Goal: Information Seeking & Learning: Learn about a topic

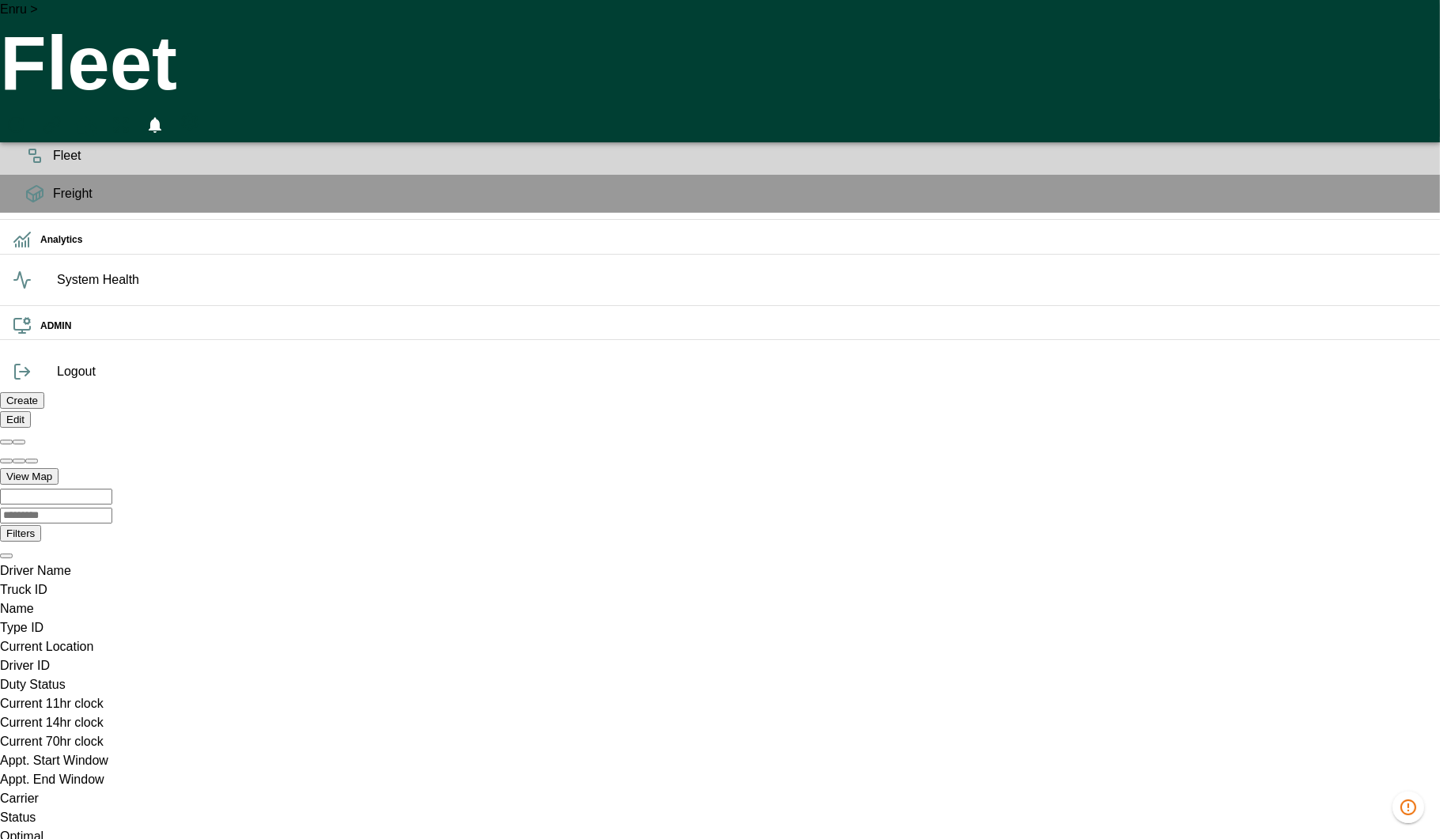
click at [57, 289] on span "System Health" at bounding box center [742, 279] width 1370 height 19
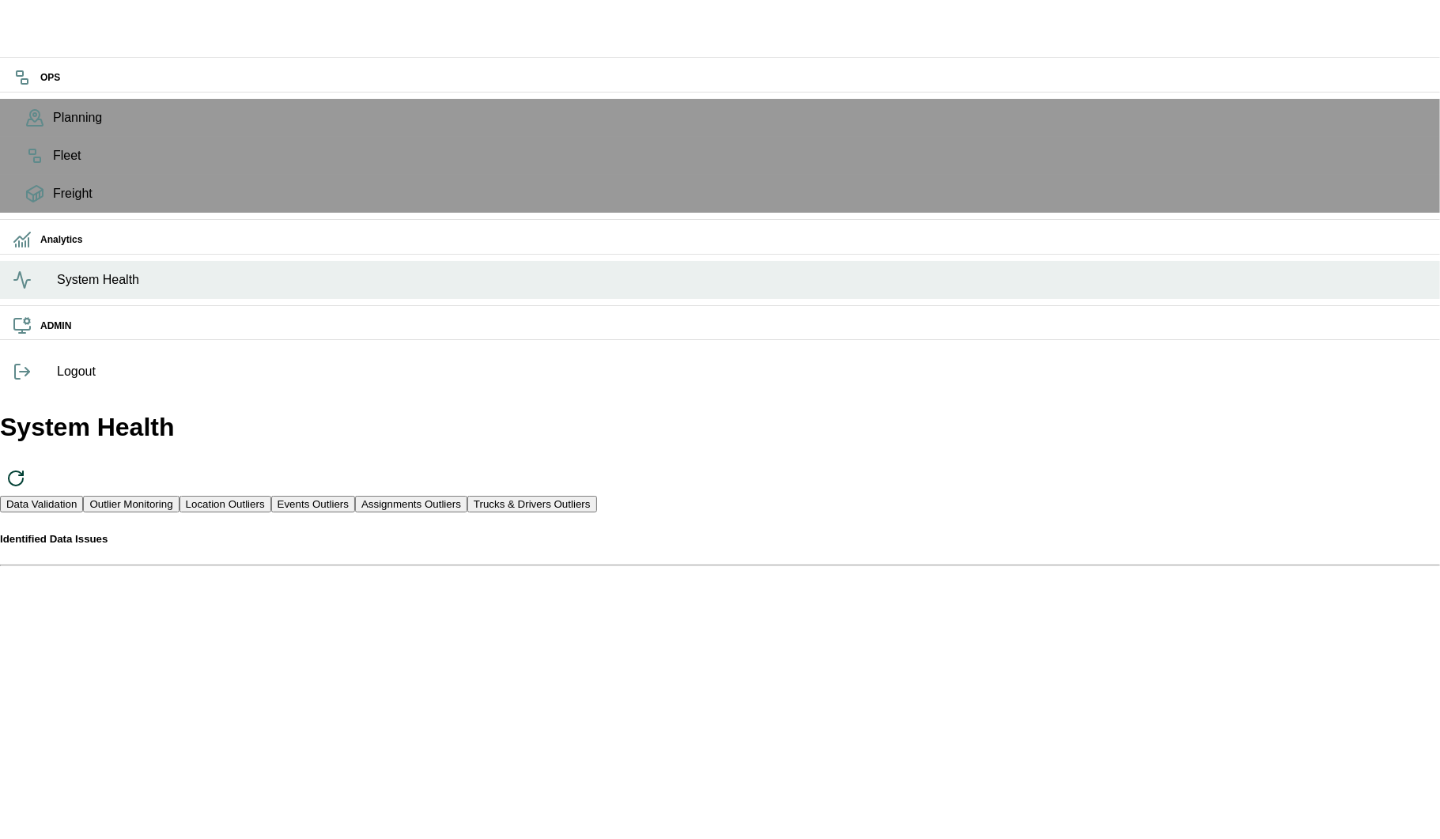
click at [271, 496] on button "Location Outliers" at bounding box center [225, 504] width 92 height 17
drag, startPoint x: 634, startPoint y: 366, endPoint x: 470, endPoint y: 367, distance: 164.4
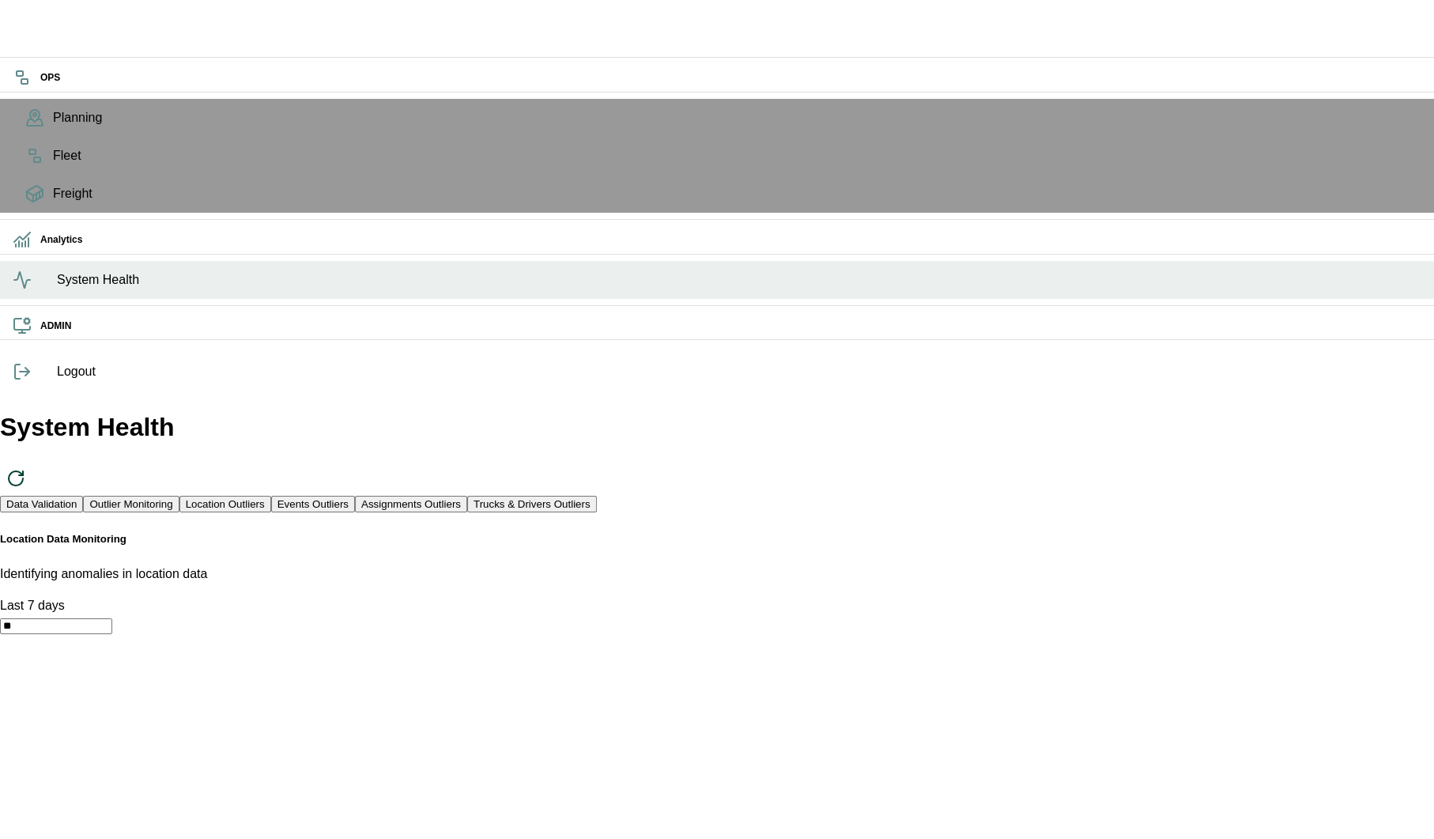
drag, startPoint x: 652, startPoint y: 366, endPoint x: 447, endPoint y: 336, distance: 207.7
copy h6 "Locations With Incorrect ZIP"
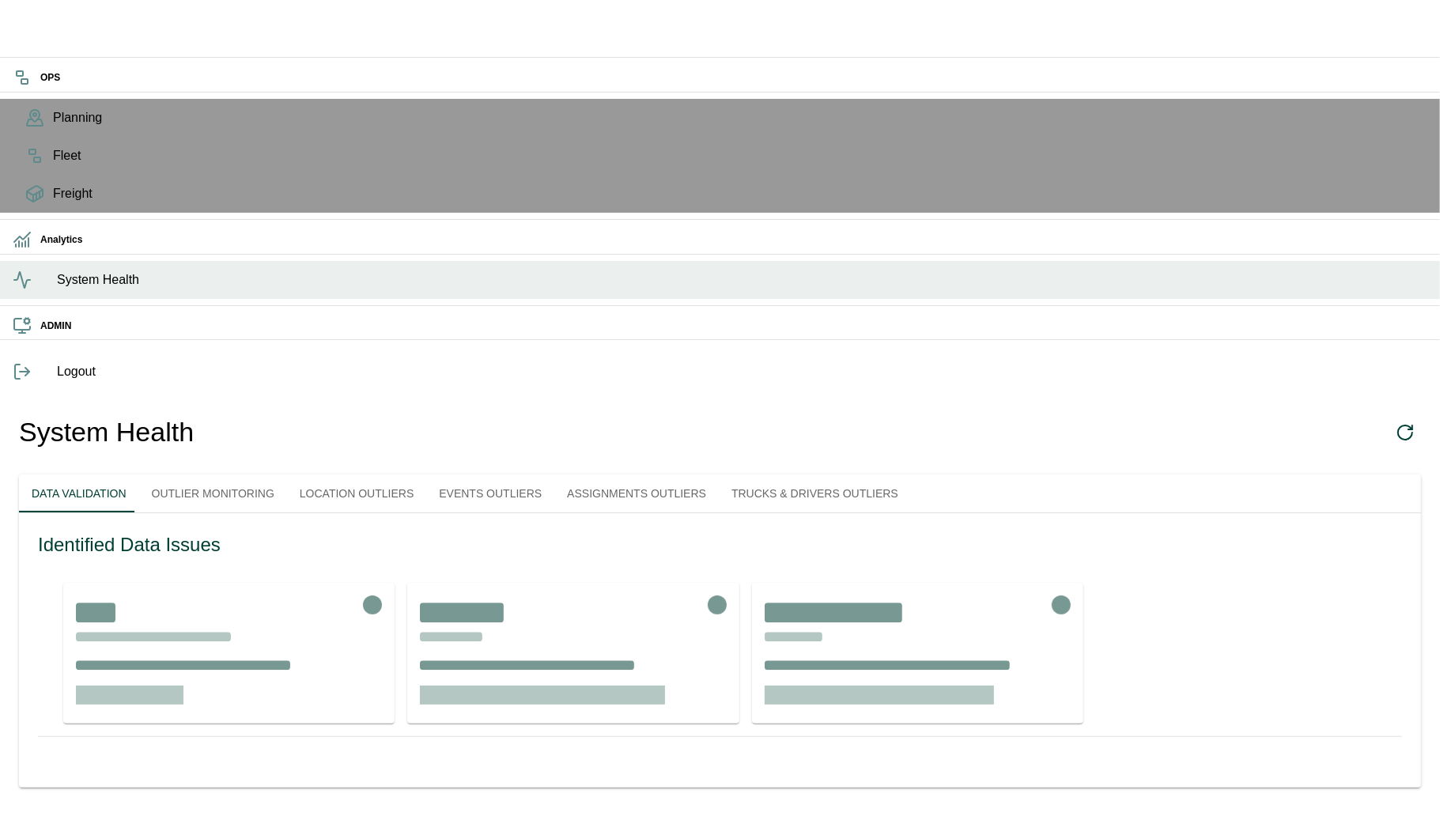
click at [274, 474] on button "Outlier Monitoring" at bounding box center [213, 493] width 148 height 38
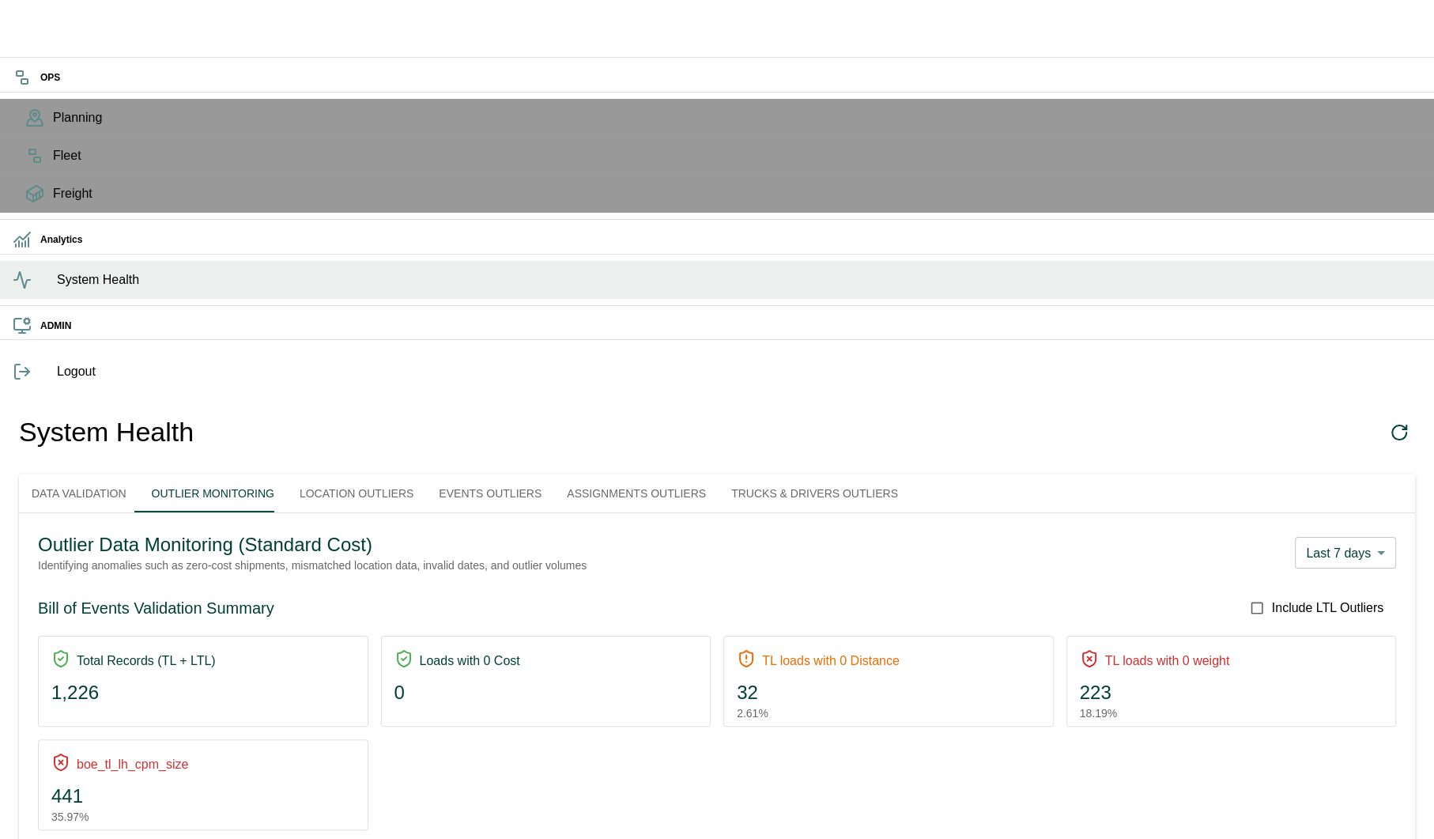
click at [554, 474] on button "Events Outliers" at bounding box center [490, 493] width 128 height 38
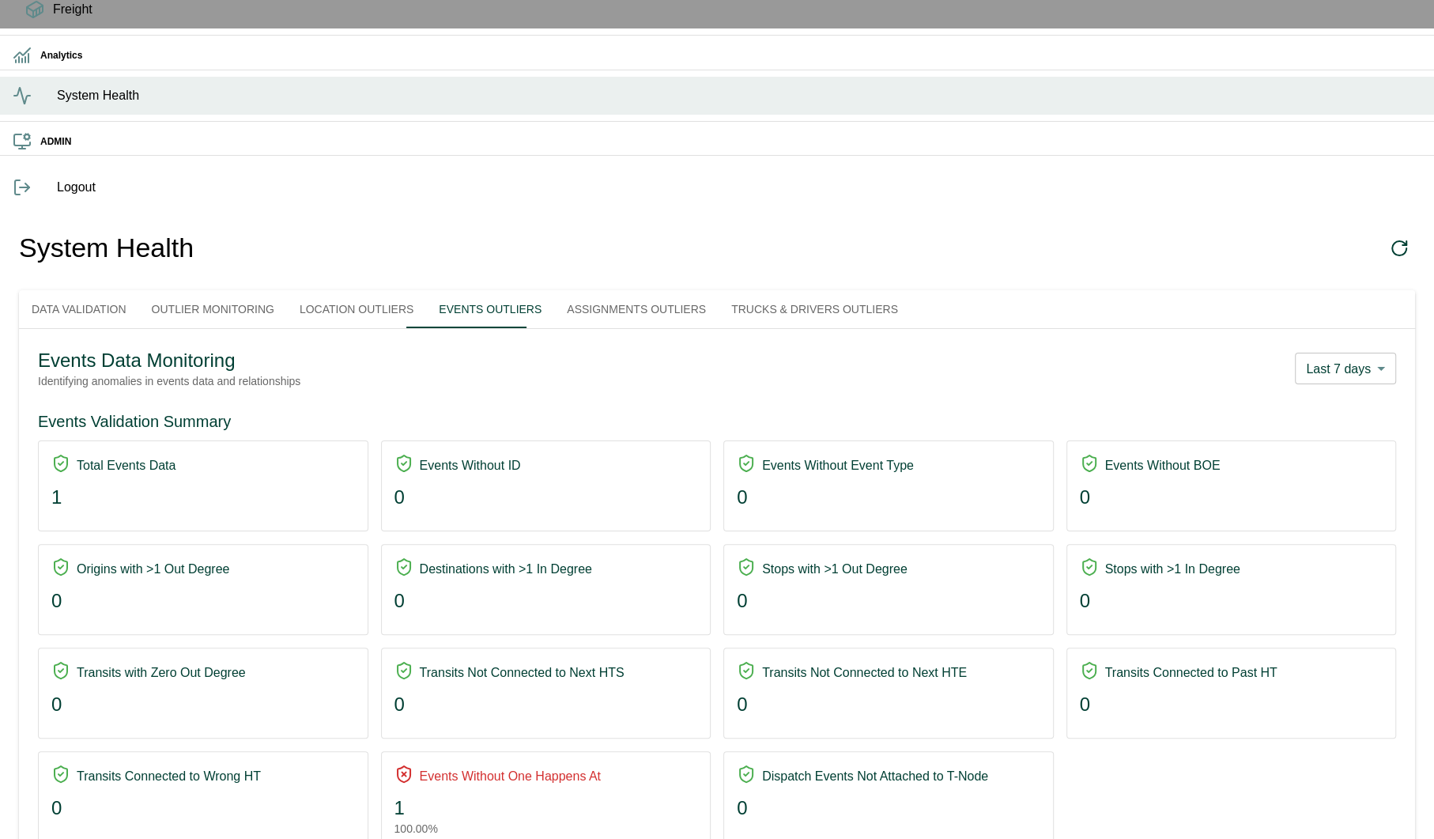
scroll to position [315, 0]
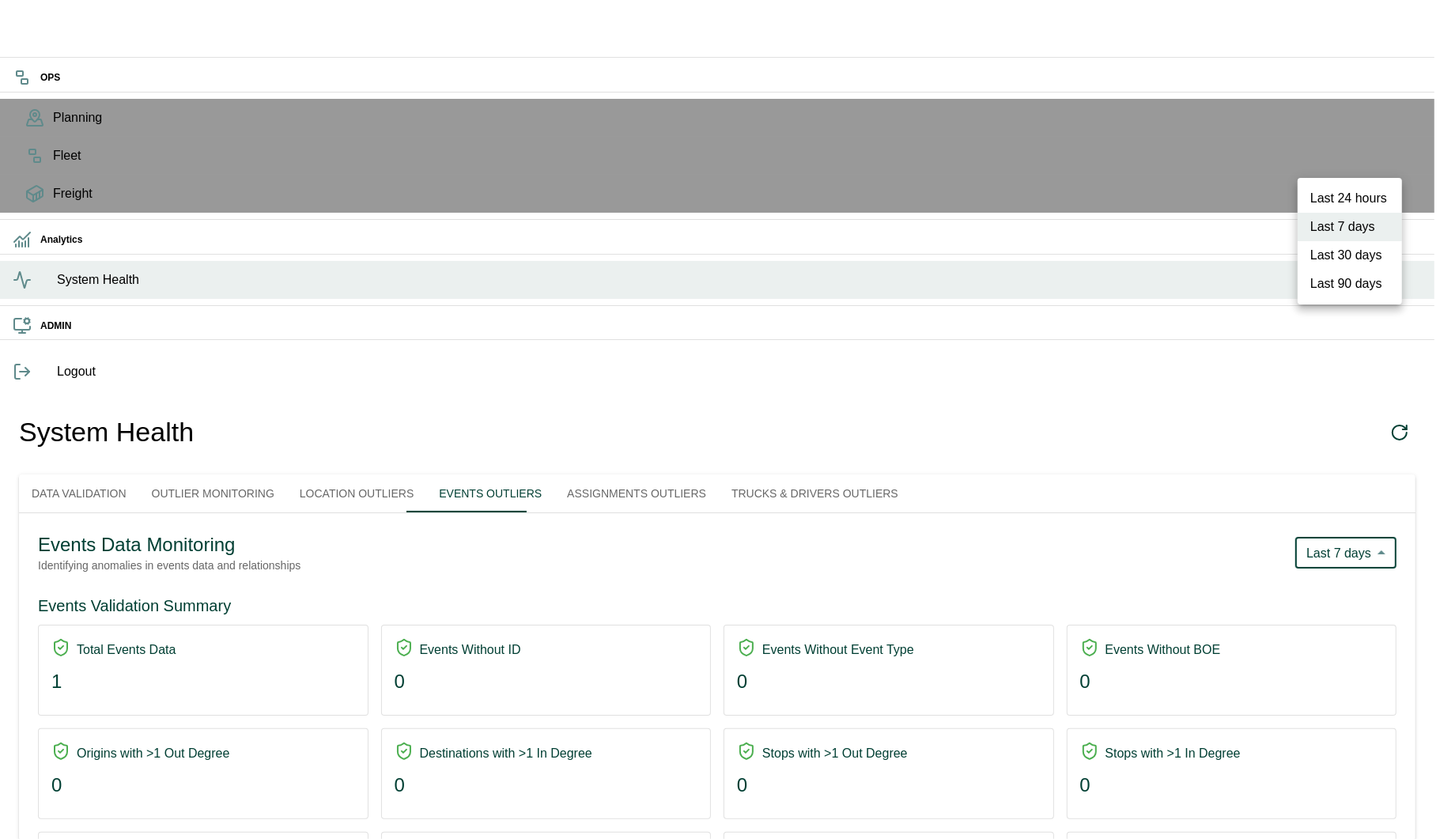
click at [1362, 153] on body "OPS Planning Fleet Freight Analytics System Health ADMIN Logout System Health D…" at bounding box center [720, 785] width 1440 height 1570
click at [1348, 285] on li "Last 90 days" at bounding box center [1349, 284] width 104 height 28
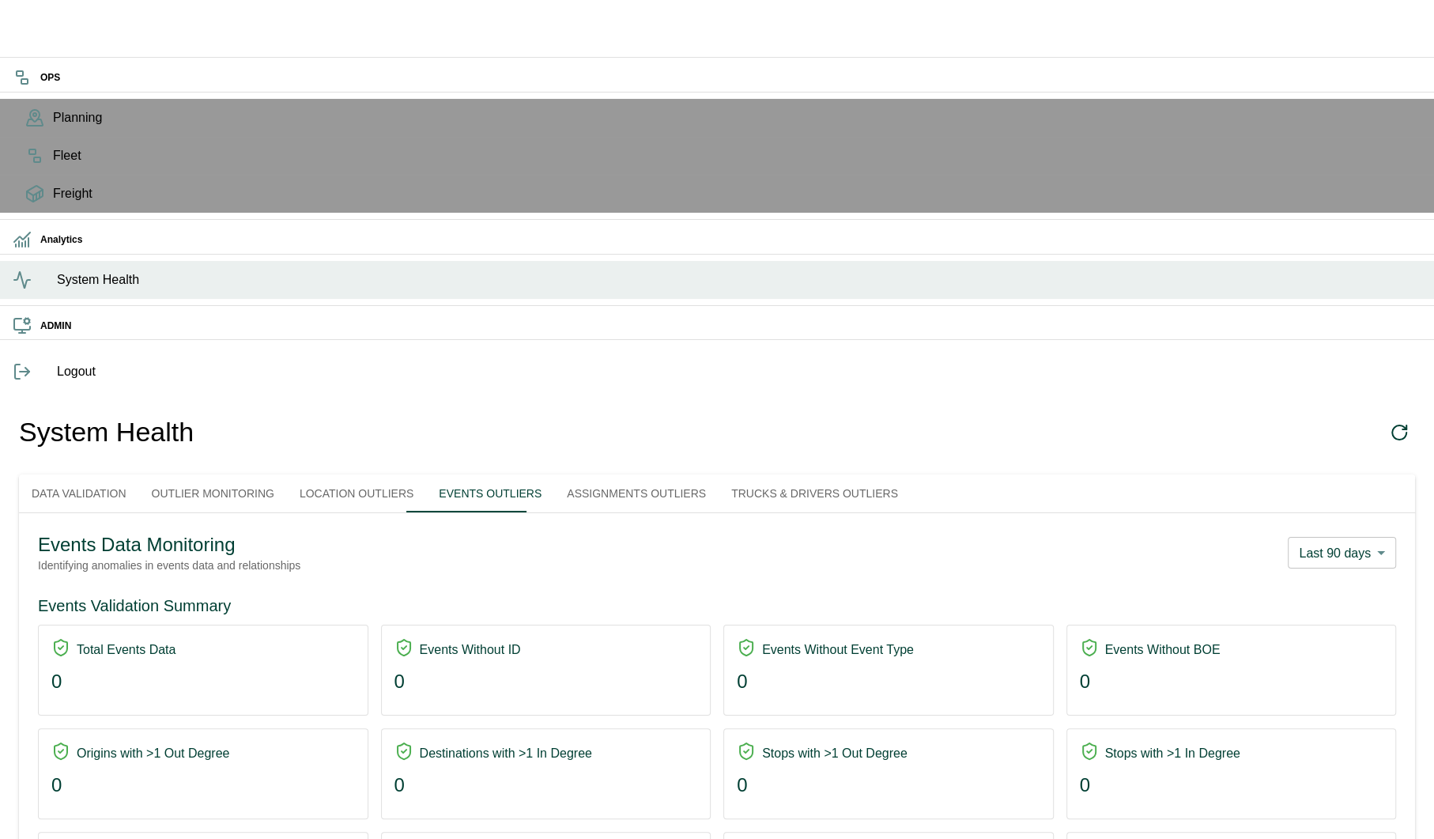
click at [1366, 532] on div "Events Data Monitoring Identifying anomalies in events data and relationships L…" at bounding box center [717, 552] width 1358 height 41
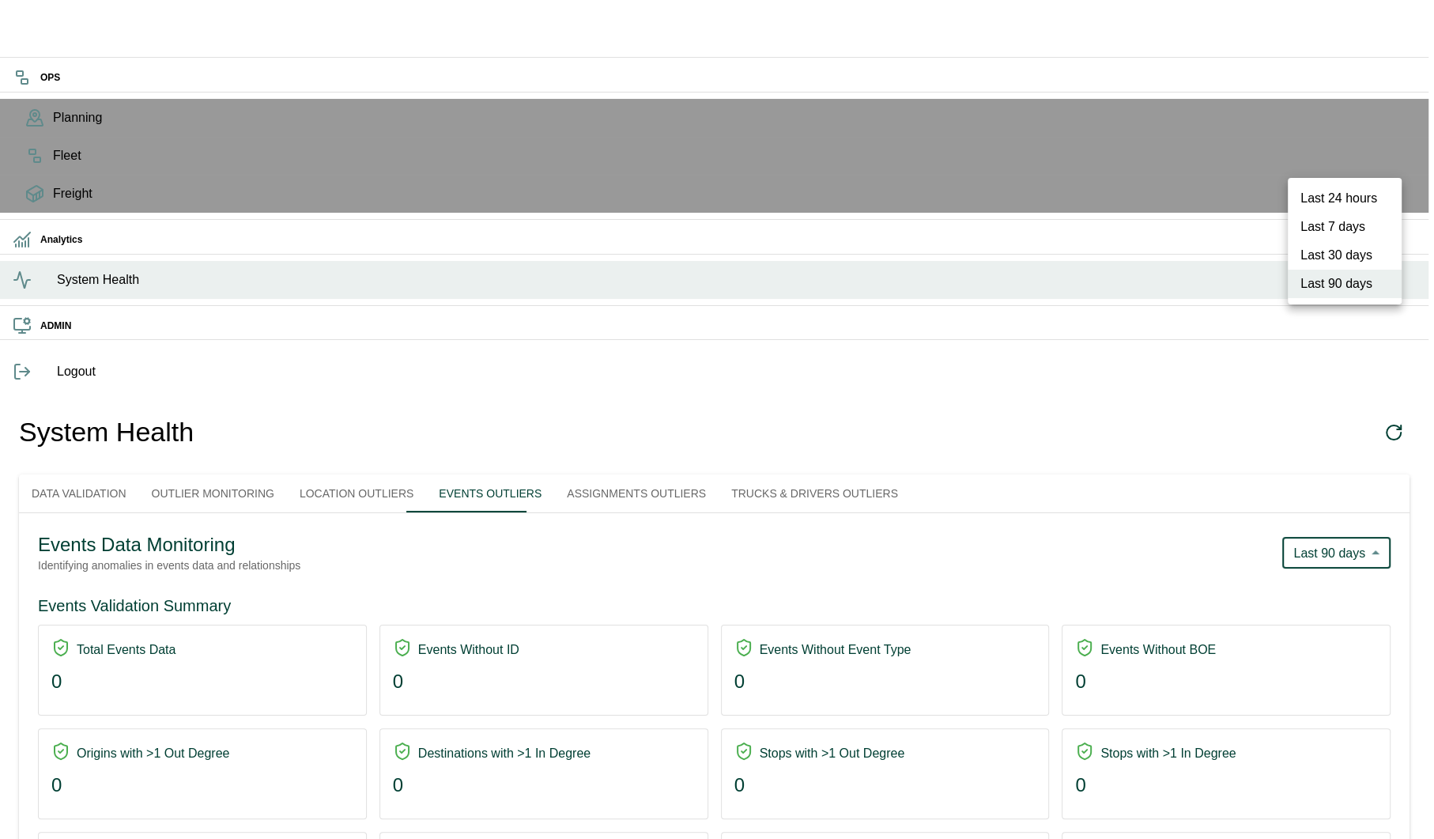
click at [1345, 157] on body "OPS Planning Fleet Freight Analytics System Health ADMIN Logout System Health D…" at bounding box center [717, 785] width 1434 height 1570
click at [1337, 241] on li "Last 30 days" at bounding box center [1345, 255] width 114 height 28
type input "***"
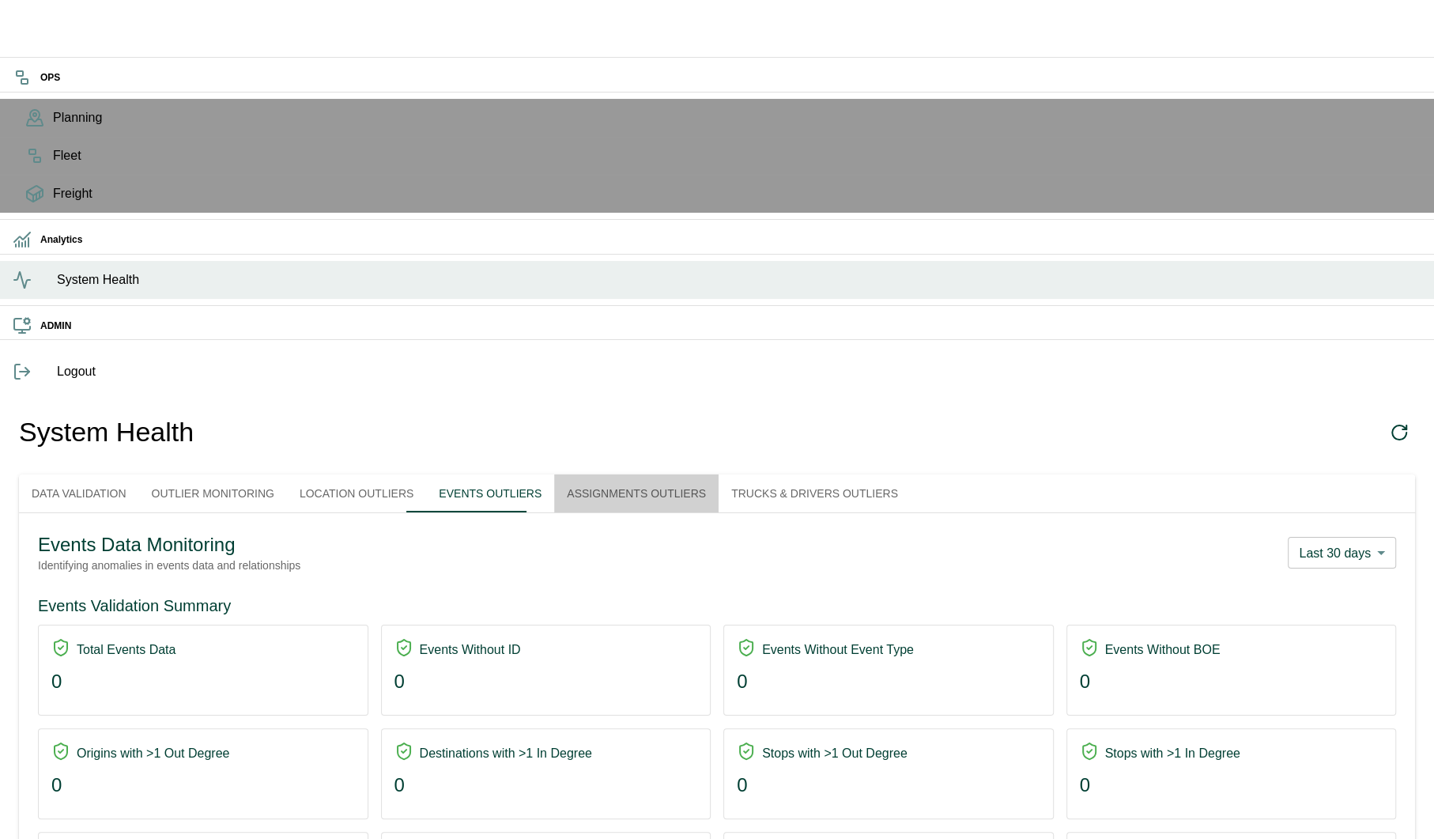
click at [677, 474] on button "Assignments Outliers" at bounding box center [636, 493] width 164 height 38
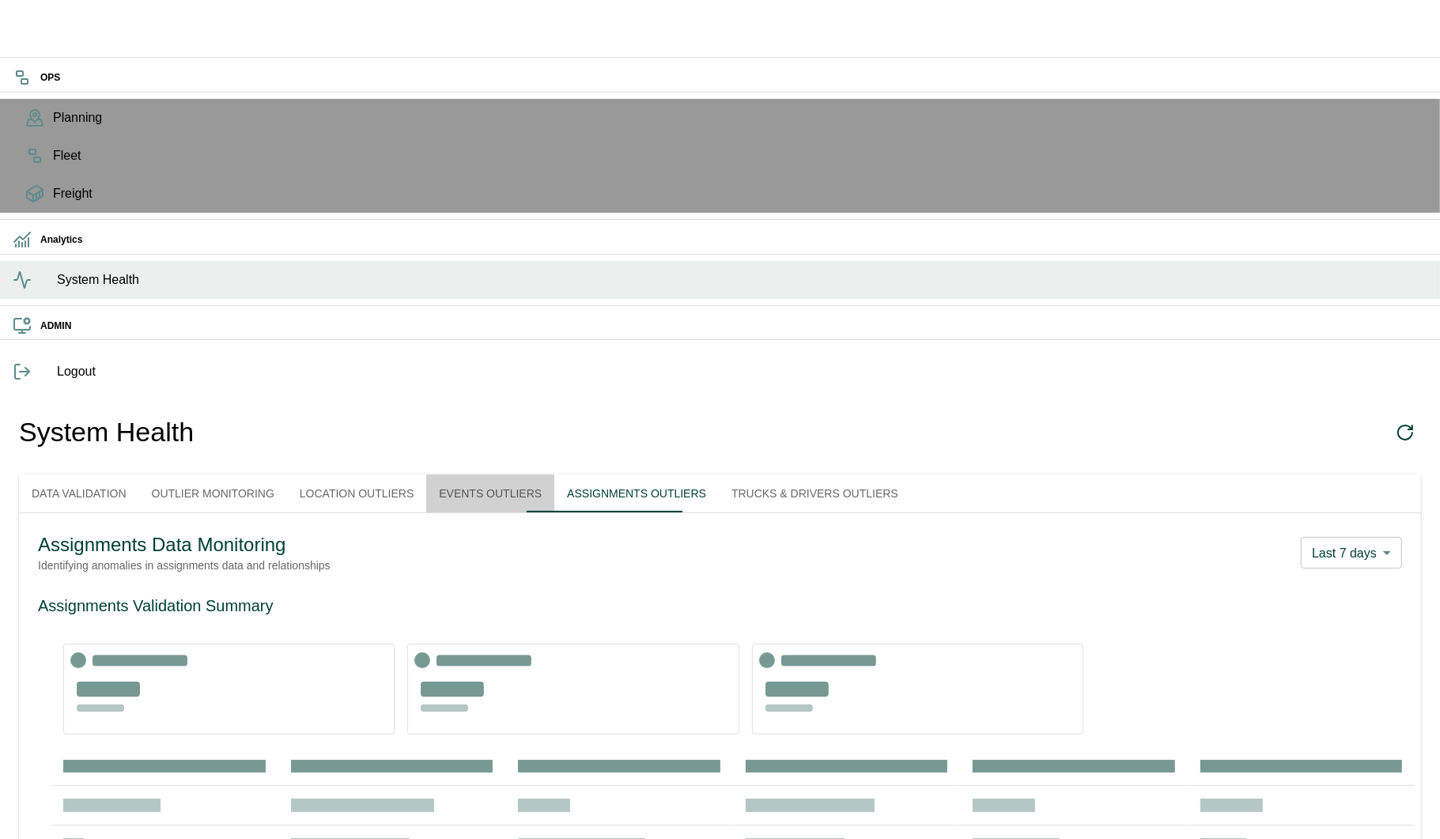
click at [523, 474] on button "Events Outliers" at bounding box center [490, 493] width 128 height 38
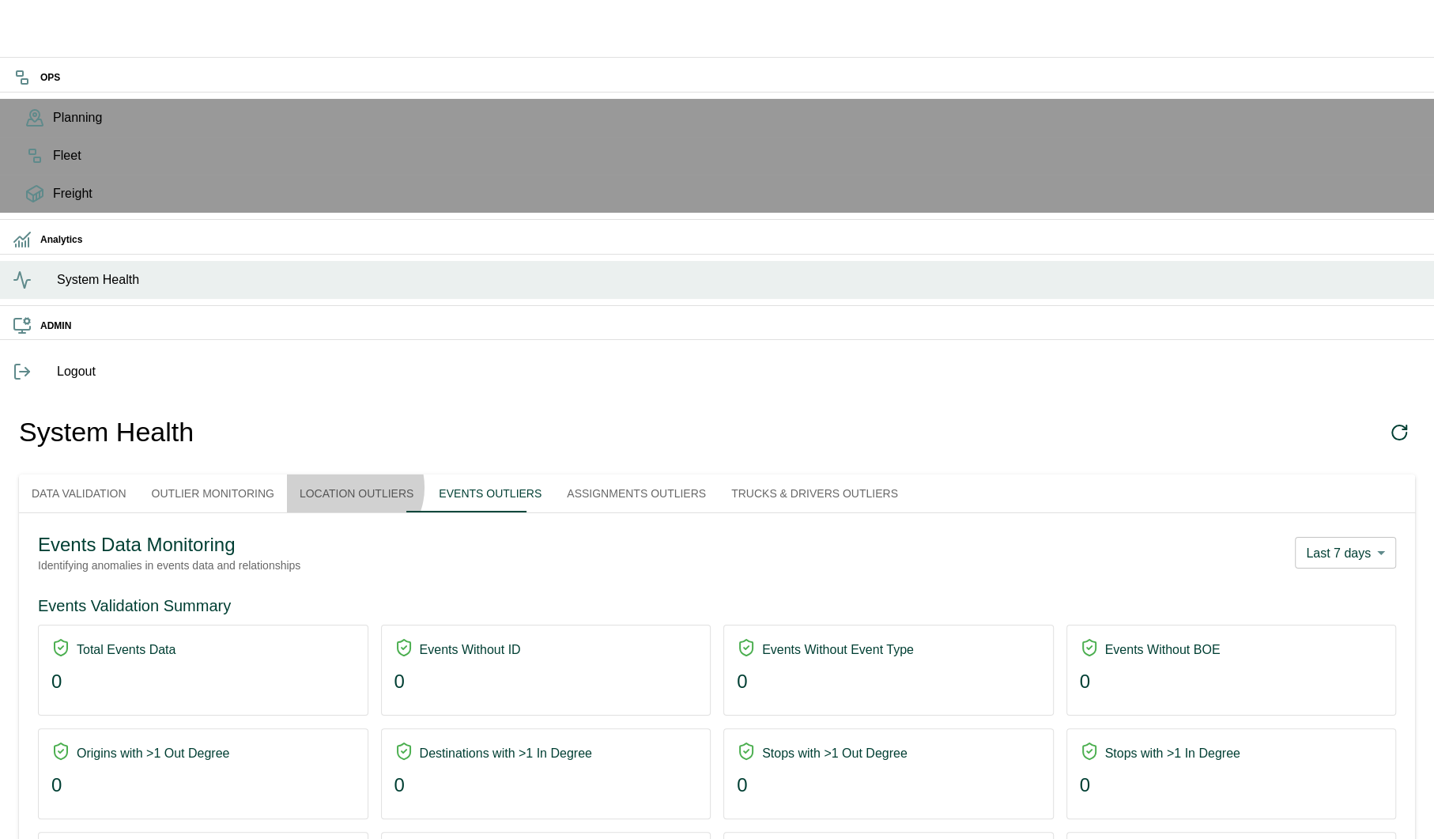
click at [394, 474] on button "Location Outliers" at bounding box center [356, 493] width 139 height 38
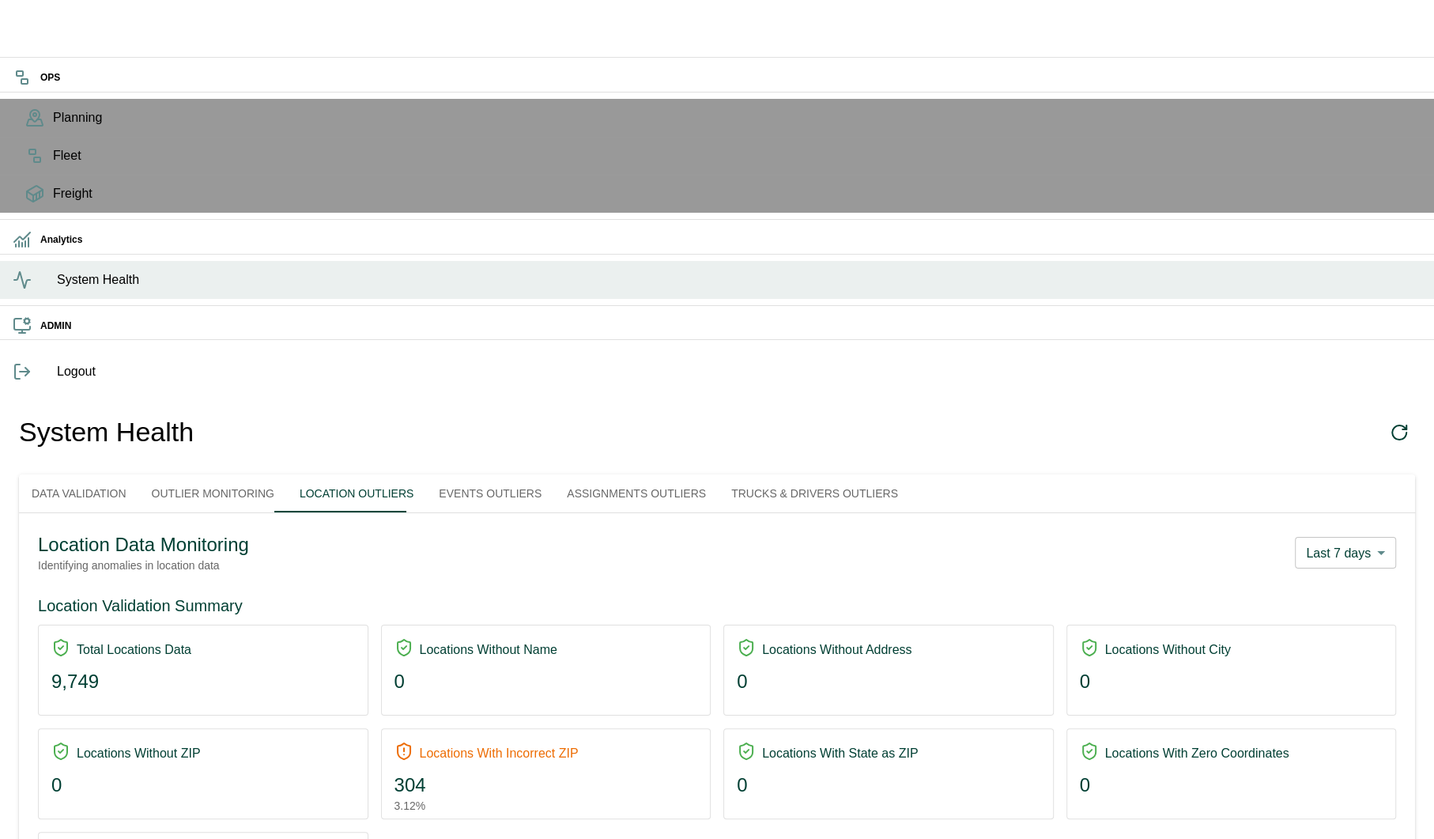
click at [815, 474] on button "Trucks & Drivers Outliers" at bounding box center [815, 493] width 192 height 38
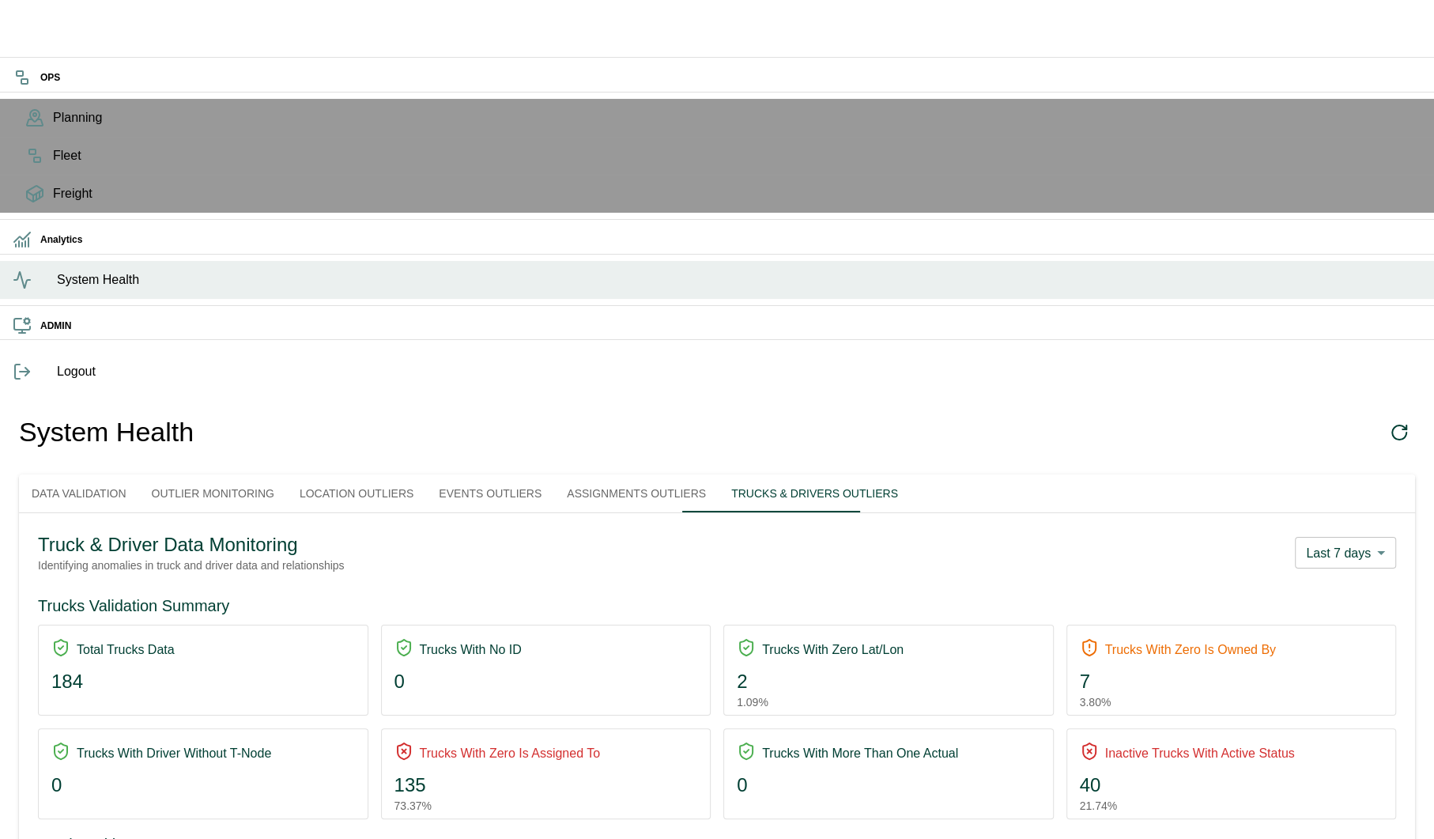
click at [1238, 669] on div "7" at bounding box center [1232, 681] width 304 height 25
click at [1212, 742] on h6 "Inactive Trucks With Active Status" at bounding box center [1200, 753] width 190 height 22
click at [292, 625] on div "Total Trucks Data 184" at bounding box center [203, 669] width 329 height 88
click at [670, 474] on button "Assignments Outliers" at bounding box center [636, 493] width 164 height 38
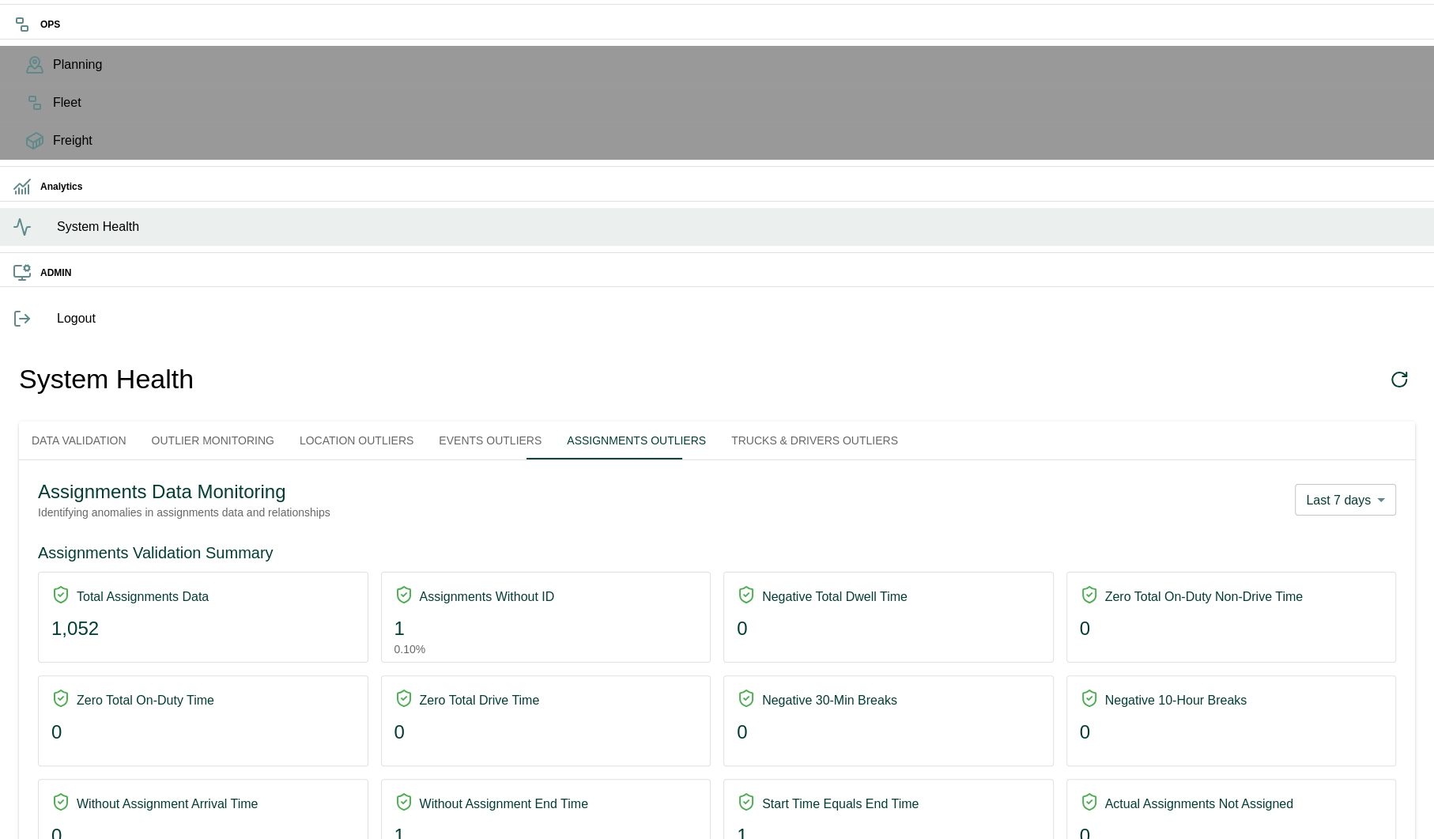
drag, startPoint x: 247, startPoint y: 701, endPoint x: 502, endPoint y: 700, distance: 255.4
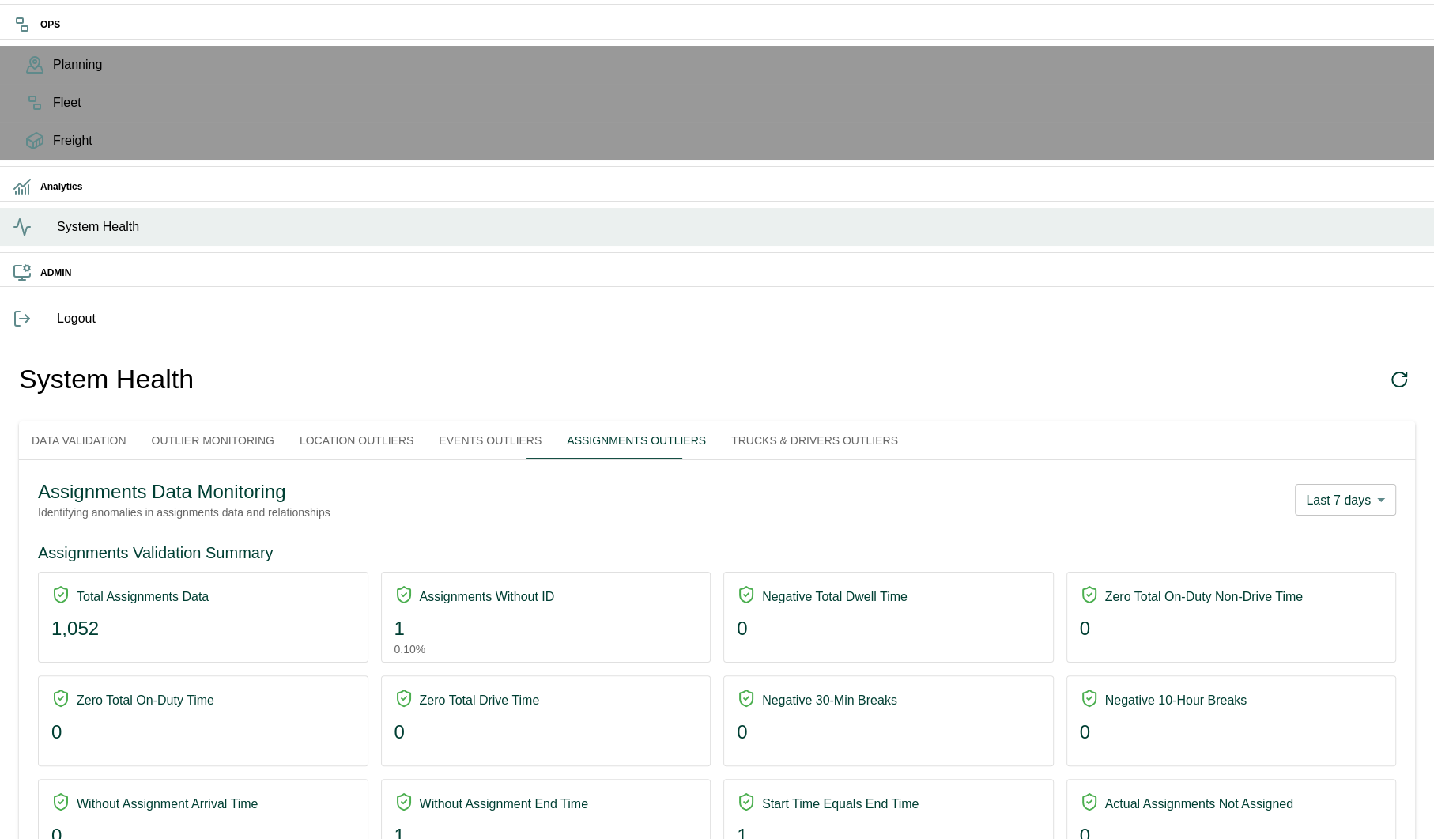
click at [787, 421] on button "Trucks & Drivers Outliers" at bounding box center [815, 440] width 192 height 38
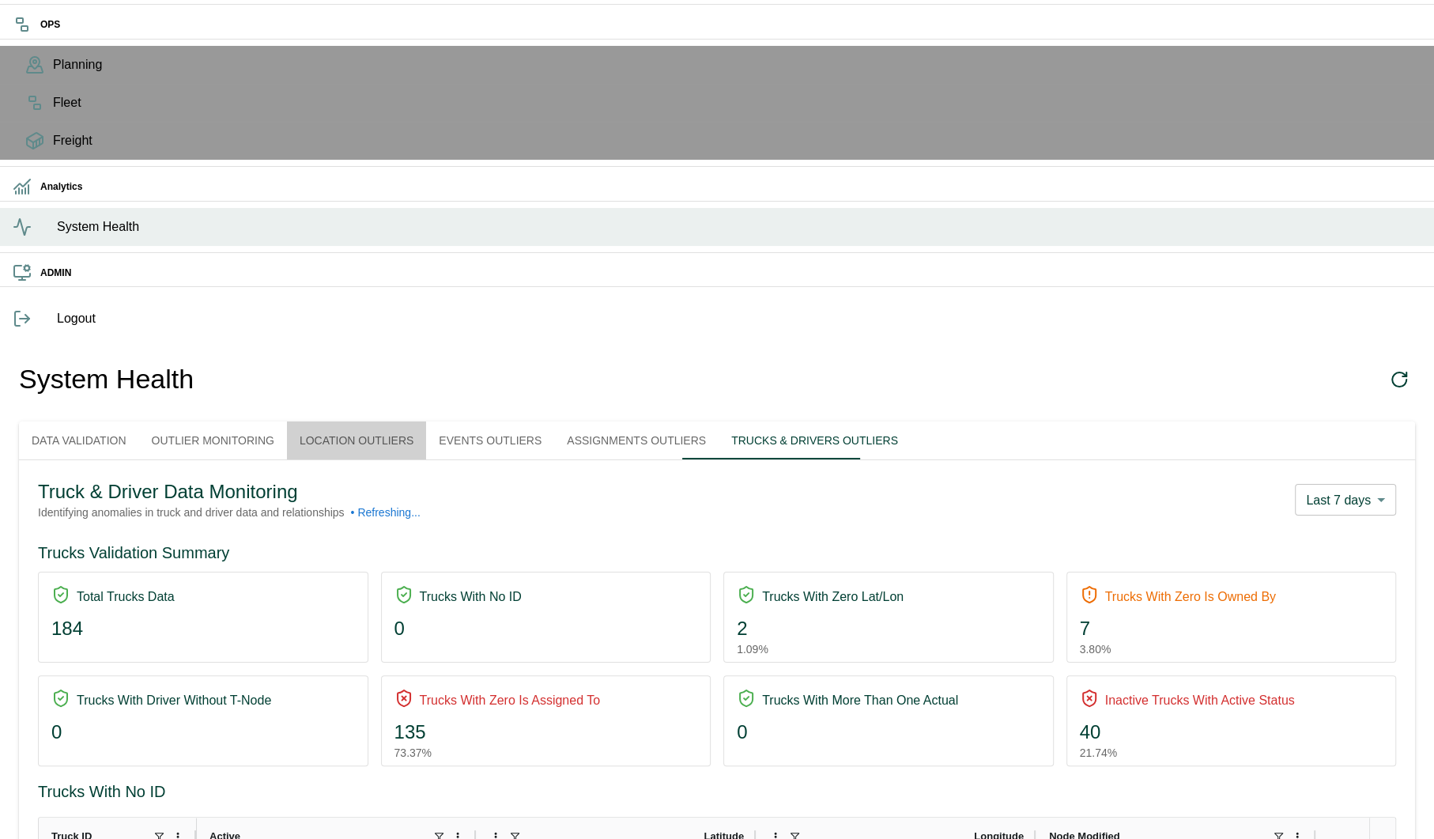
click at [410, 421] on button "Location Outliers" at bounding box center [356, 440] width 139 height 38
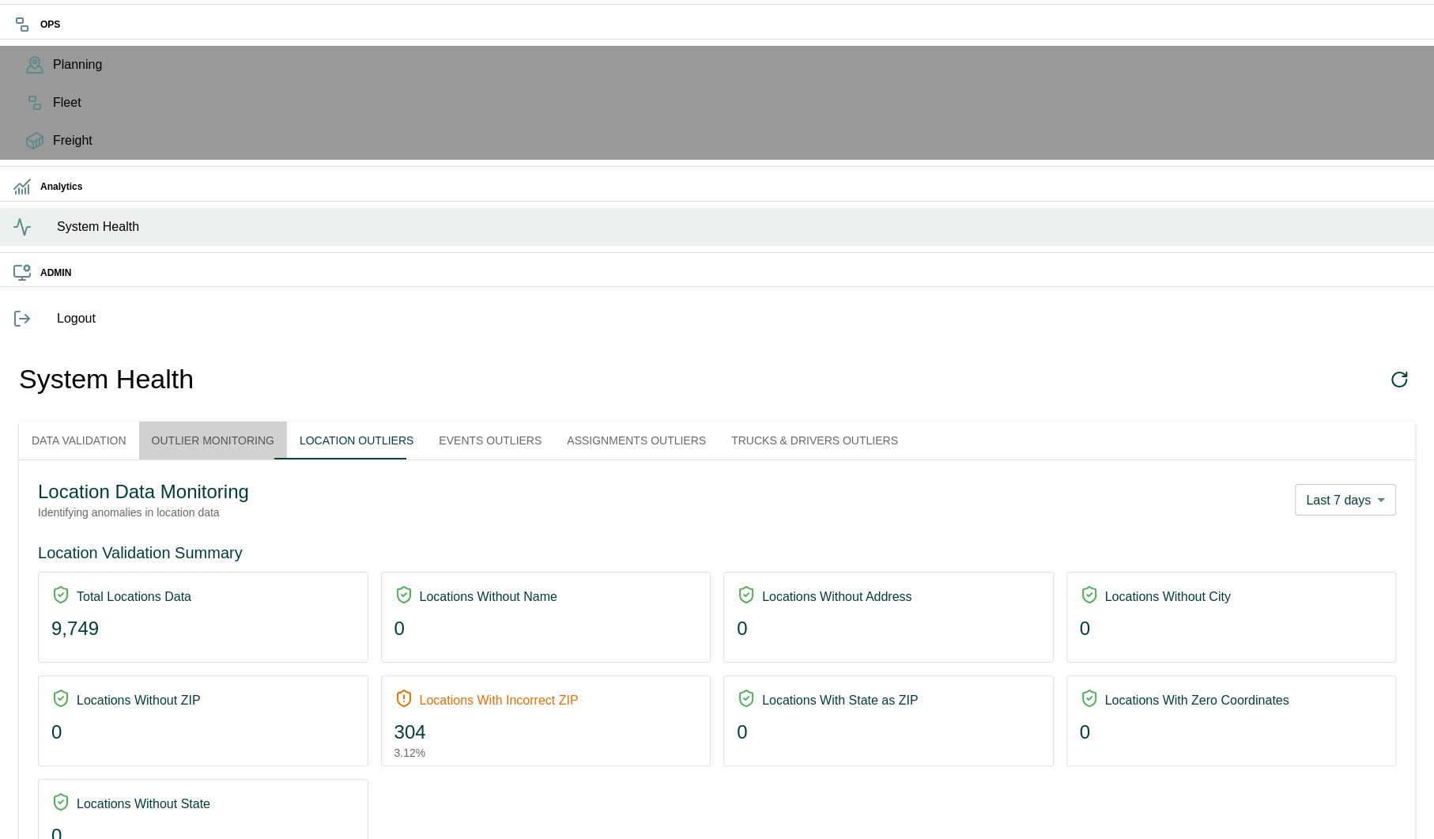
click at [287, 421] on button "Outlier Monitoring" at bounding box center [213, 440] width 148 height 38
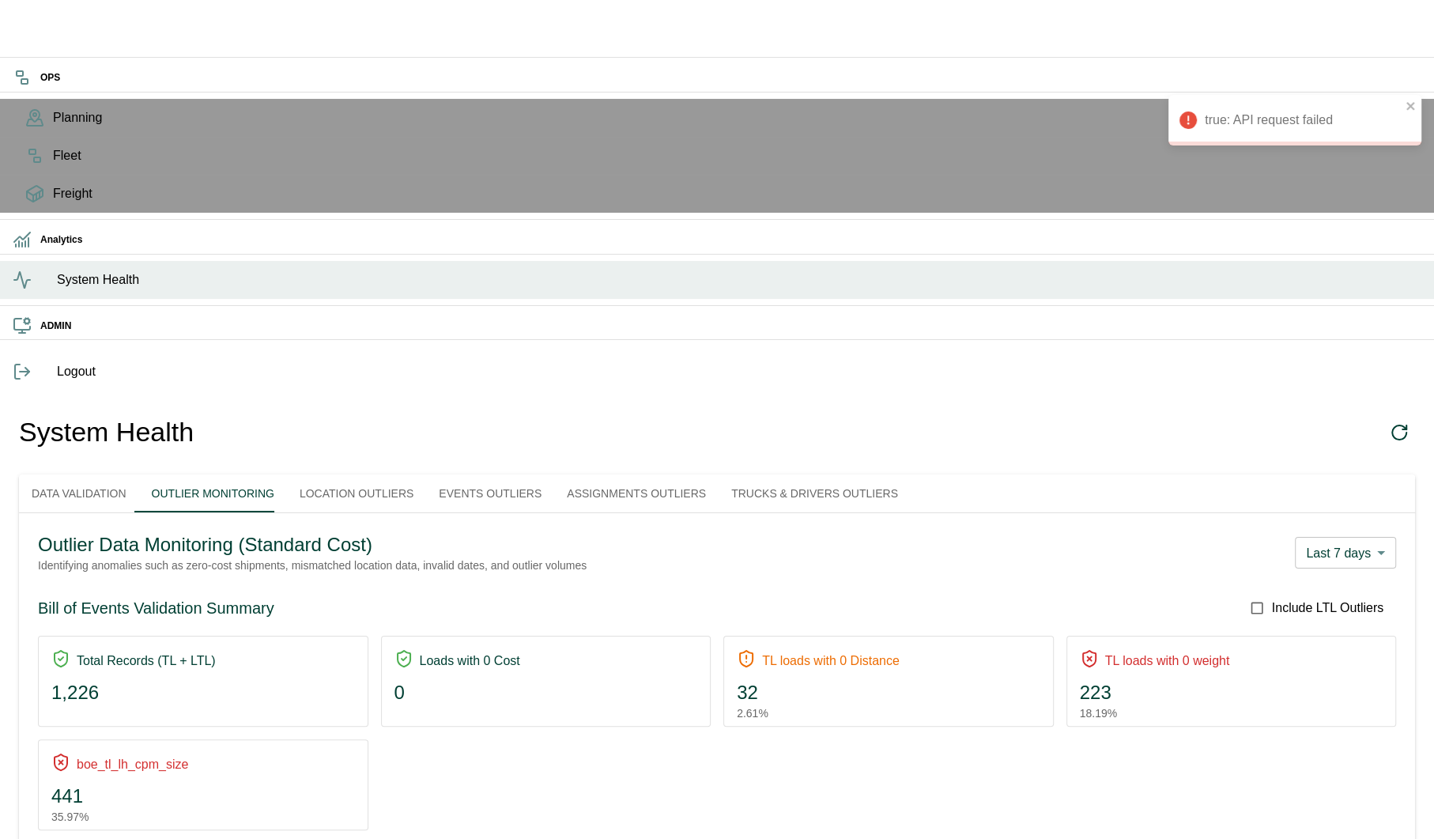
click at [510, 474] on button "Events Outliers" at bounding box center [490, 493] width 128 height 38
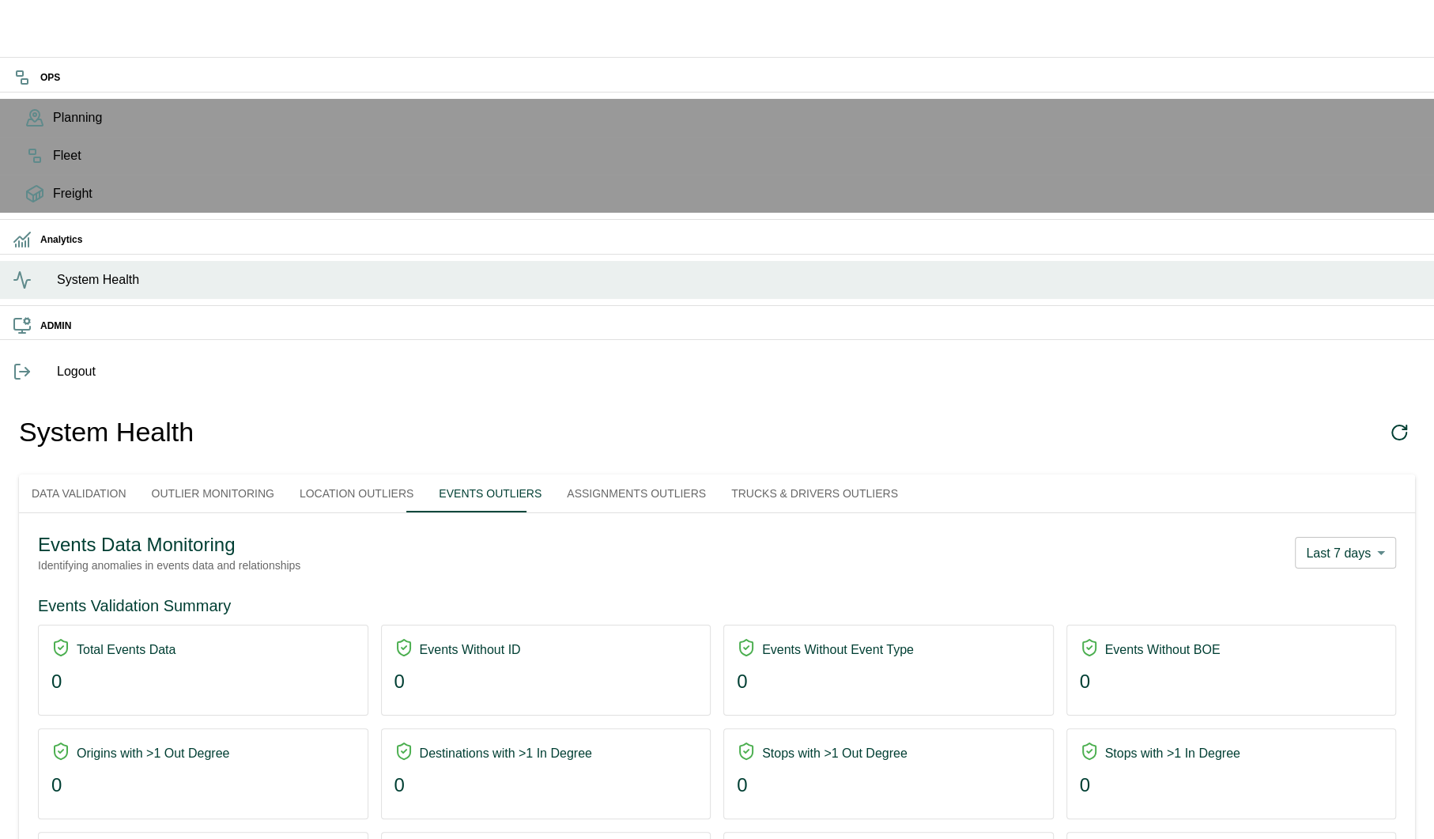
click at [788, 474] on button "Trucks & Drivers Outliers" at bounding box center [815, 493] width 192 height 38
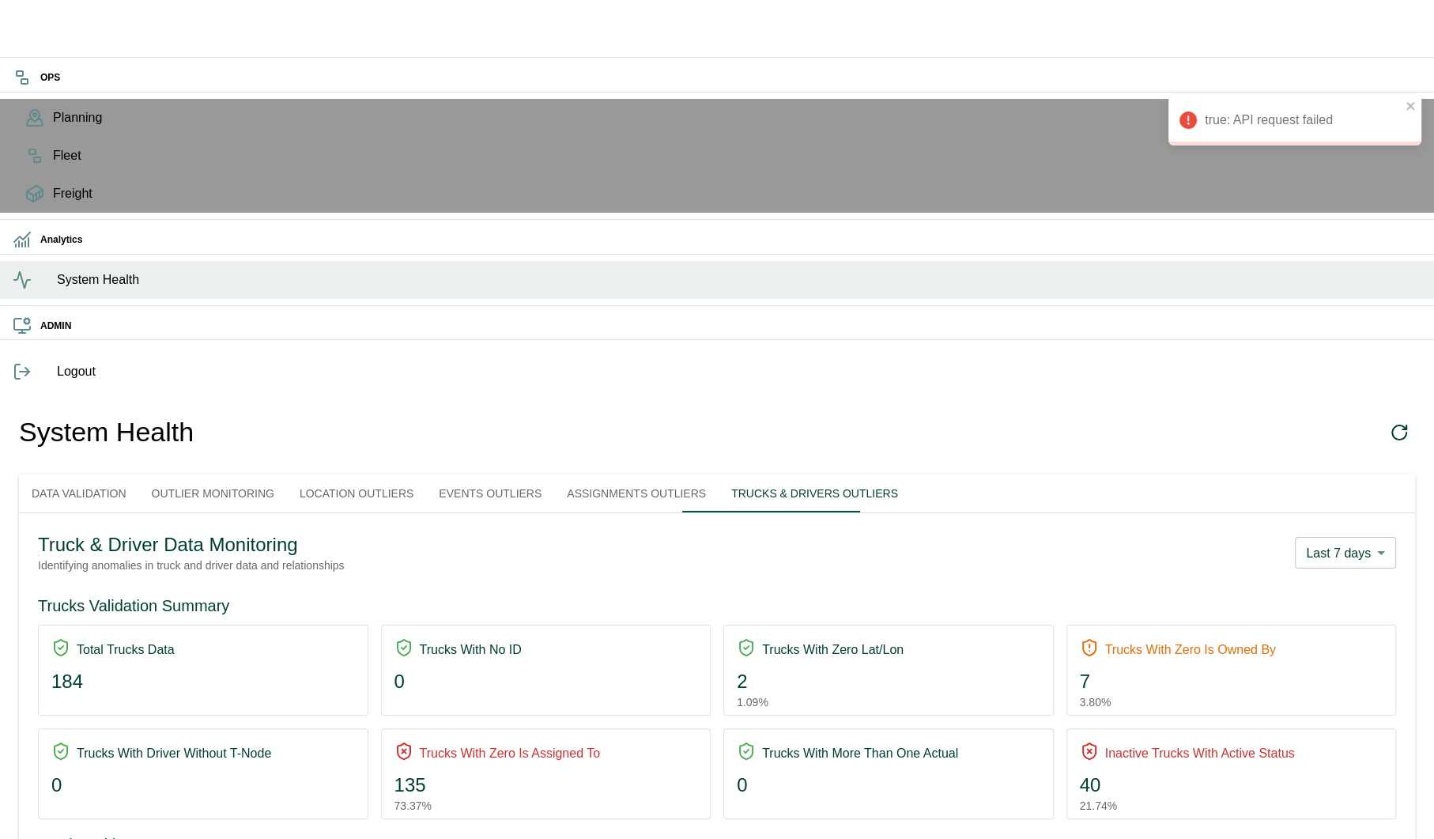
click at [825, 474] on button "Trucks & Drivers Outliers" at bounding box center [815, 493] width 192 height 38
